Goal: Information Seeking & Learning: Compare options

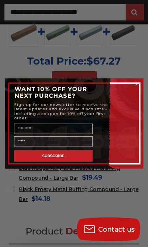
scroll to position [666, 0]
click at [137, 84] on circle "Close dialog" at bounding box center [136, 84] width 4 height 4
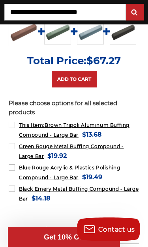
click at [88, 34] on img at bounding box center [90, 31] width 26 height 26
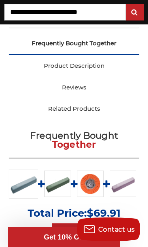
click at [96, 67] on link "Product Description" at bounding box center [74, 66] width 130 height 22
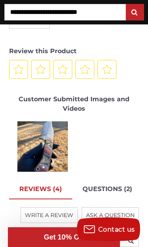
scroll to position [1776, 0]
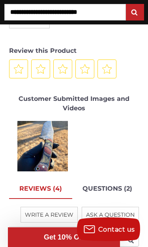
click at [50, 187] on link "REVIEWS (4)" at bounding box center [40, 189] width 63 height 20
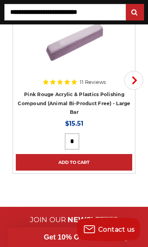
scroll to position [2745, 0]
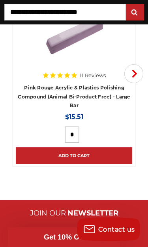
click at [53, 46] on img at bounding box center [74, 32] width 63 height 63
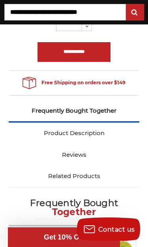
click at [44, 130] on link "Product Description" at bounding box center [74, 133] width 130 height 22
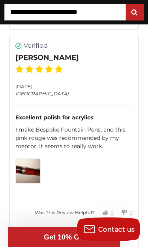
scroll to position [2778, 0]
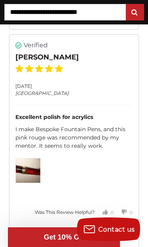
click at [26, 158] on img at bounding box center [28, 170] width 24 height 24
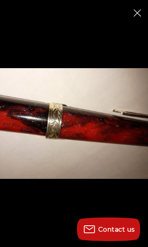
click at [128, 20] on div at bounding box center [74, 123] width 148 height 247
click at [132, 17] on button "Close" at bounding box center [137, 13] width 14 height 14
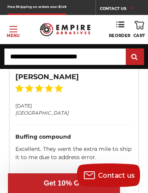
scroll to position [3291, 0]
